Goal: Check status: Check status

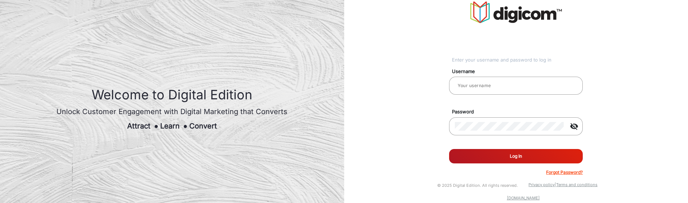
type input "[PERSON_NAME]"
click at [521, 158] on button "Log In" at bounding box center [516, 156] width 134 height 14
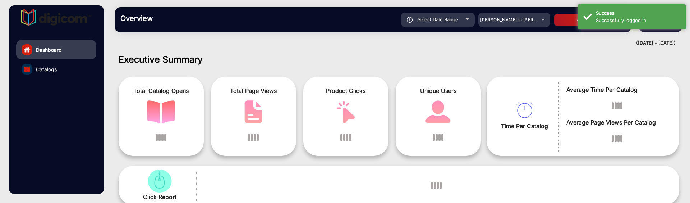
scroll to position [5, 0]
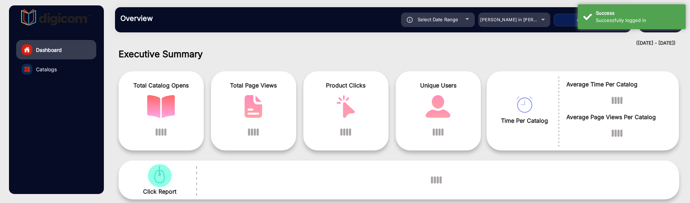
click at [520, 23] on div "Select Date Range [DATE] [DATE] – [DATE] [DATE] [PERSON_NAME] in [PERSON_NAME] …" at bounding box center [398, 20] width 455 height 14
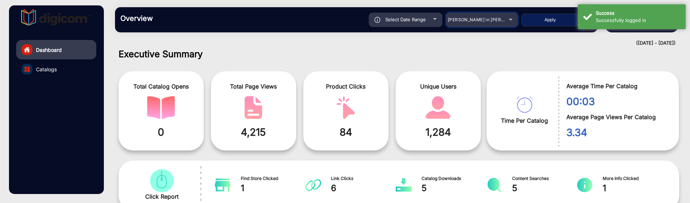
click at [472, 25] on mat-select "[PERSON_NAME] in [PERSON_NAME]" at bounding box center [482, 20] width 72 height 14
click at [474, 24] on mat-select "[PERSON_NAME] in [PERSON_NAME]" at bounding box center [482, 20] width 72 height 14
click at [482, 21] on span "[PERSON_NAME] in [PERSON_NAME]" at bounding box center [487, 19] width 79 height 5
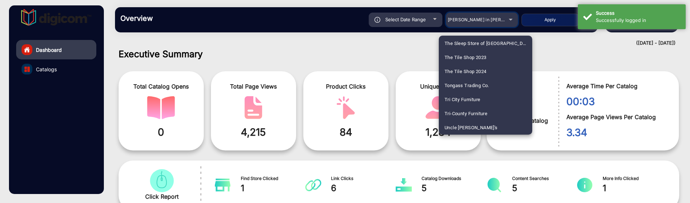
scroll to position [1936, 0]
click at [485, 123] on span "United Supermarket" at bounding box center [465, 127] width 43 height 14
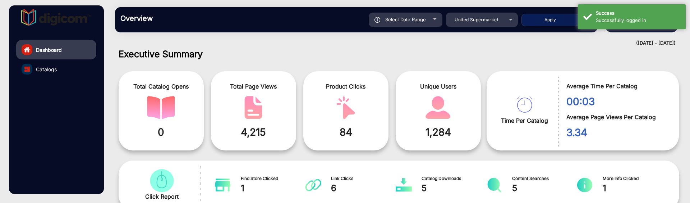
click at [543, 24] on button "Apply" at bounding box center [549, 20] width 57 height 13
type input "[DATE]"
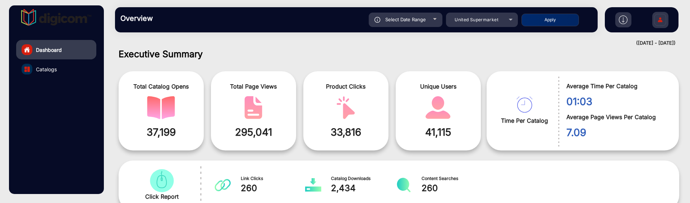
click at [436, 23] on div "Select Date Range" at bounding box center [406, 20] width 74 height 14
type input "[DATE]"
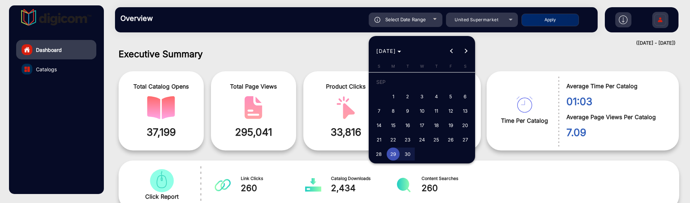
click at [465, 54] on span "Next month" at bounding box center [466, 51] width 14 height 14
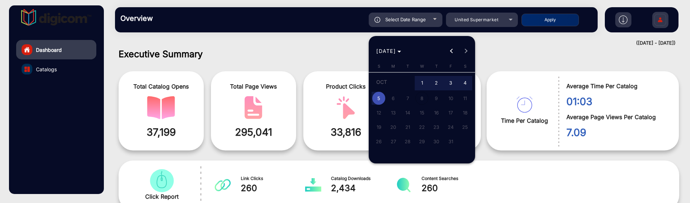
click at [382, 101] on span "5" at bounding box center [378, 98] width 13 height 13
type input "[DATE]"
click at [382, 101] on span "5" at bounding box center [378, 98] width 13 height 13
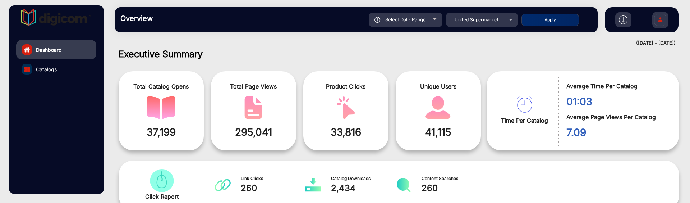
type input "[DATE]"
click at [559, 23] on button "Apply" at bounding box center [549, 20] width 57 height 13
type input "[DATE]"
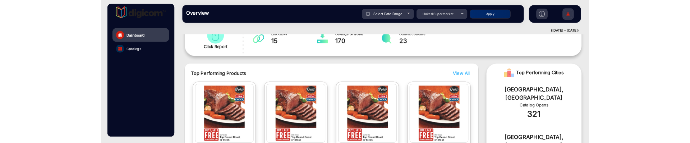
scroll to position [140, 0]
